Goal: Navigation & Orientation: Find specific page/section

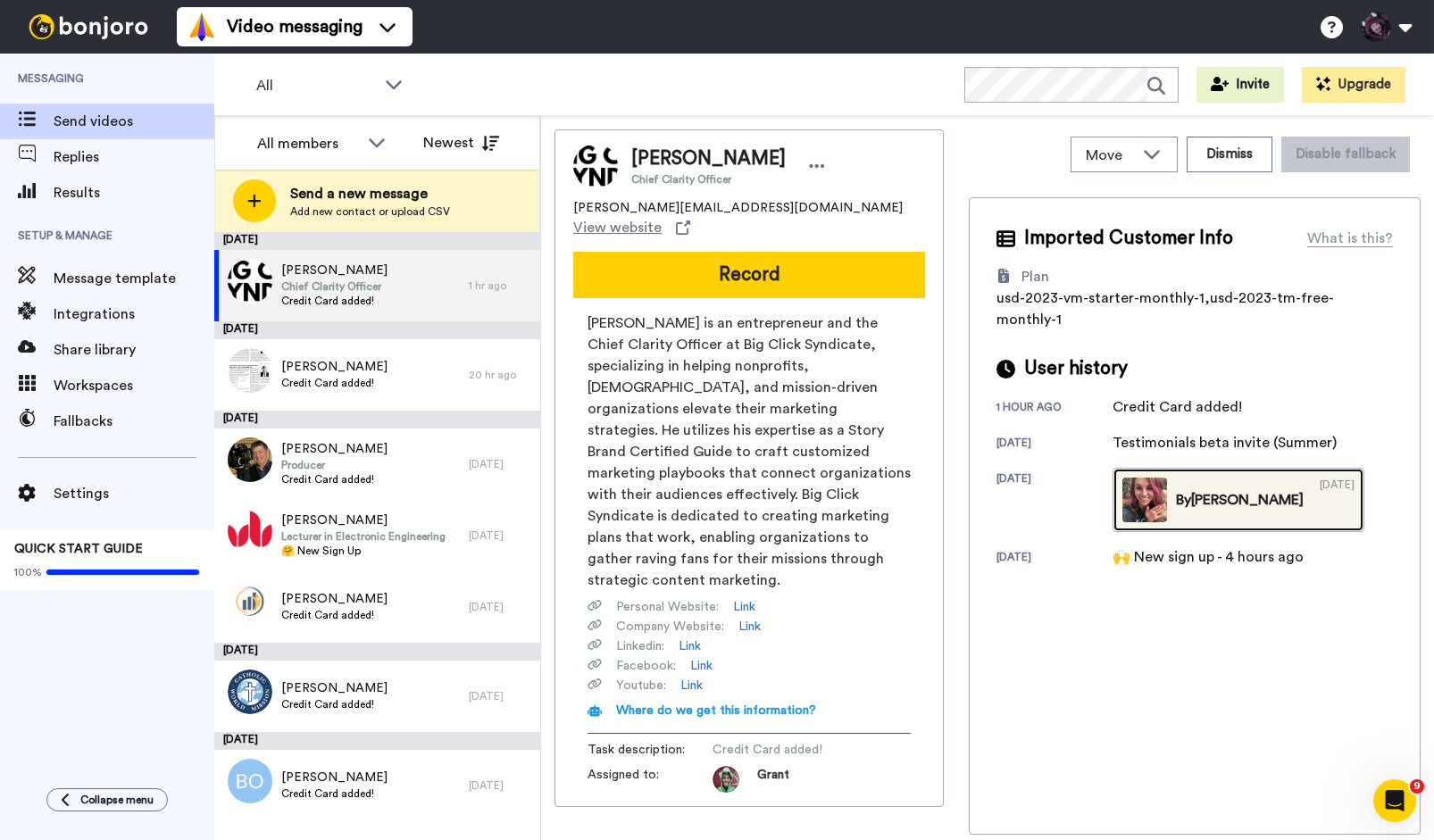
click at [1193, 489] on link "By Taylor 07/07/2018" at bounding box center [1238, 500] width 251 height 64
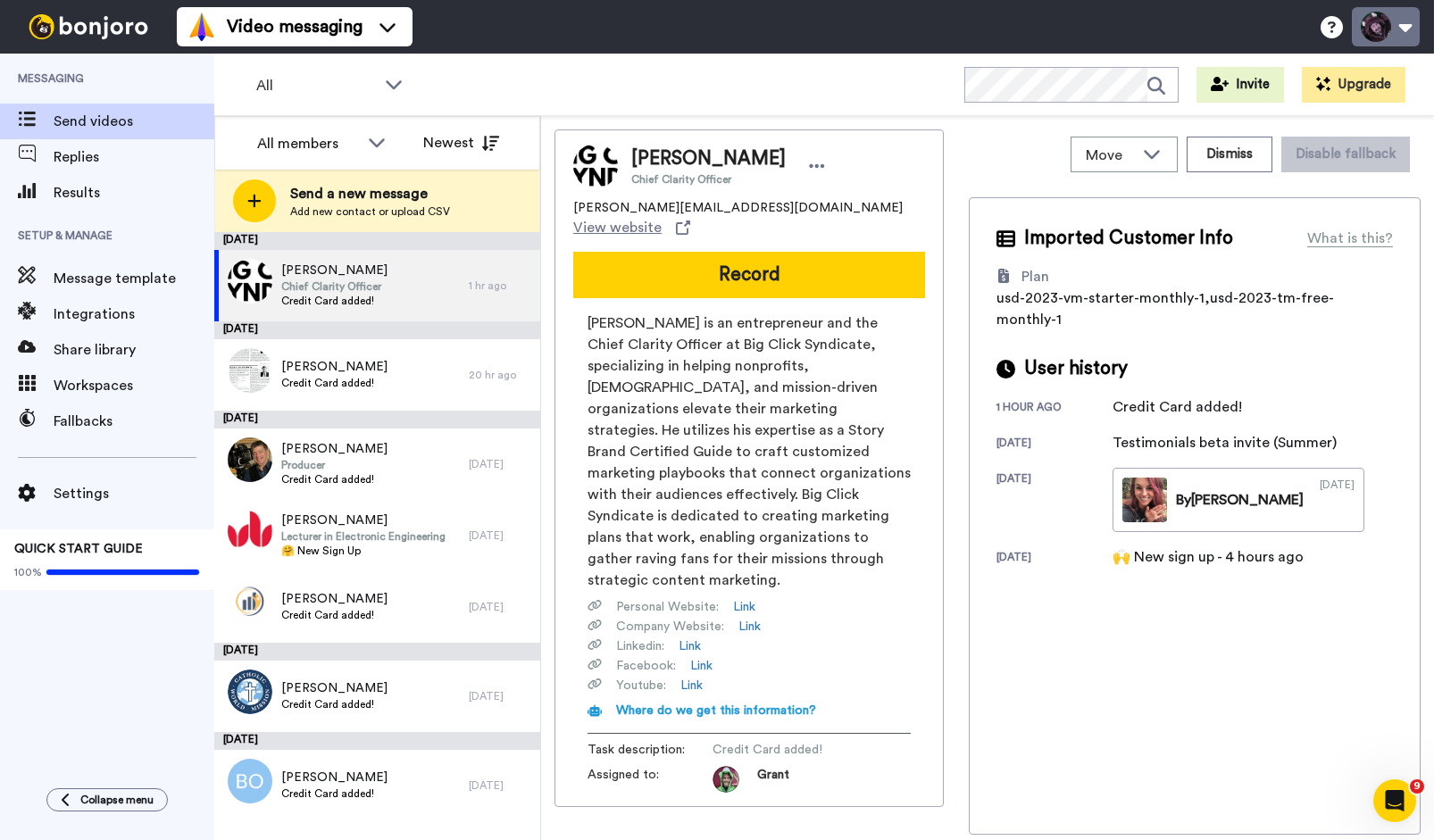
click at [1392, 28] on button at bounding box center [1386, 26] width 68 height 39
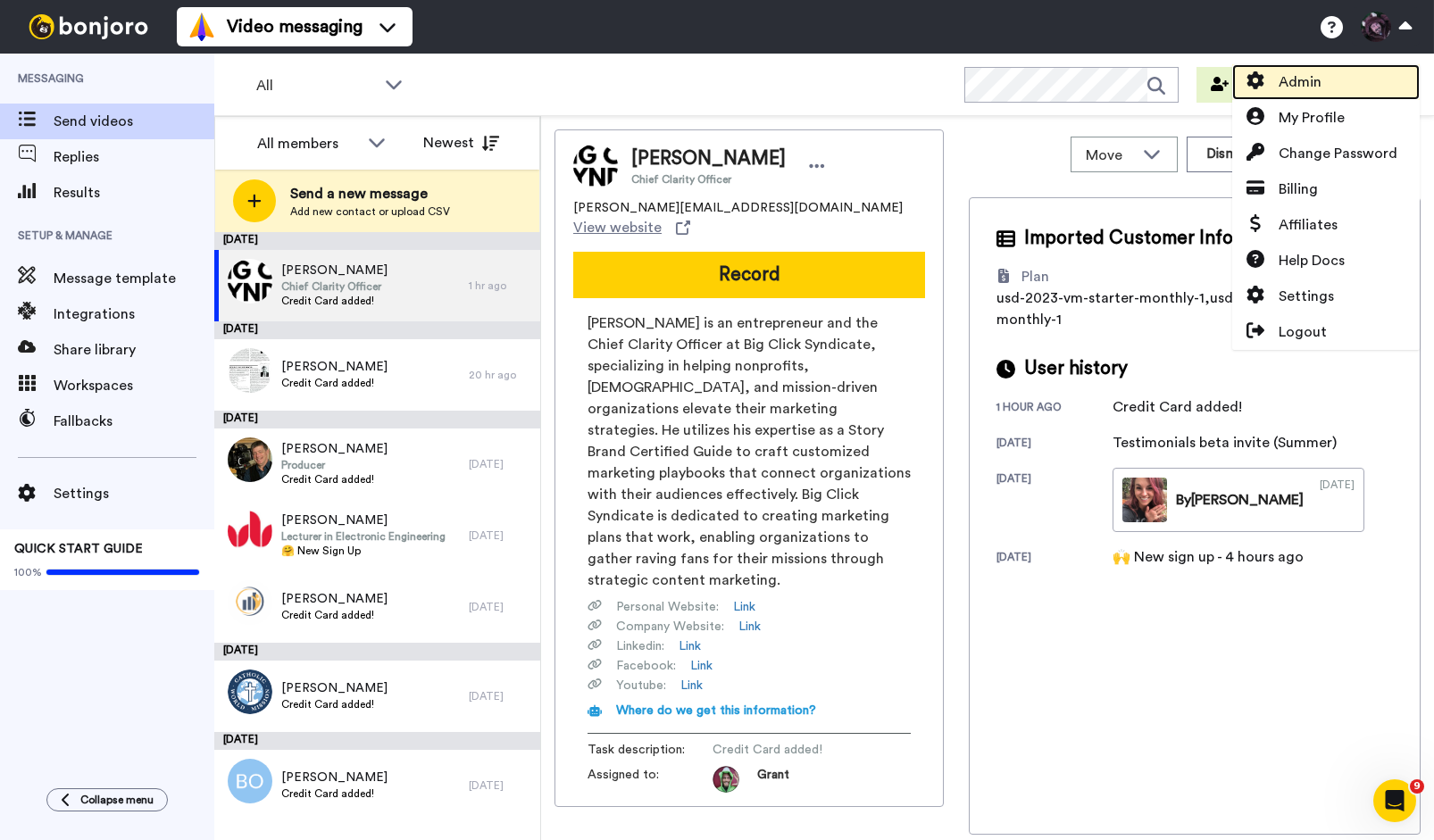
click at [1308, 78] on span "Admin" at bounding box center [1300, 83] width 43 height 22
